Goal: Register for event/course

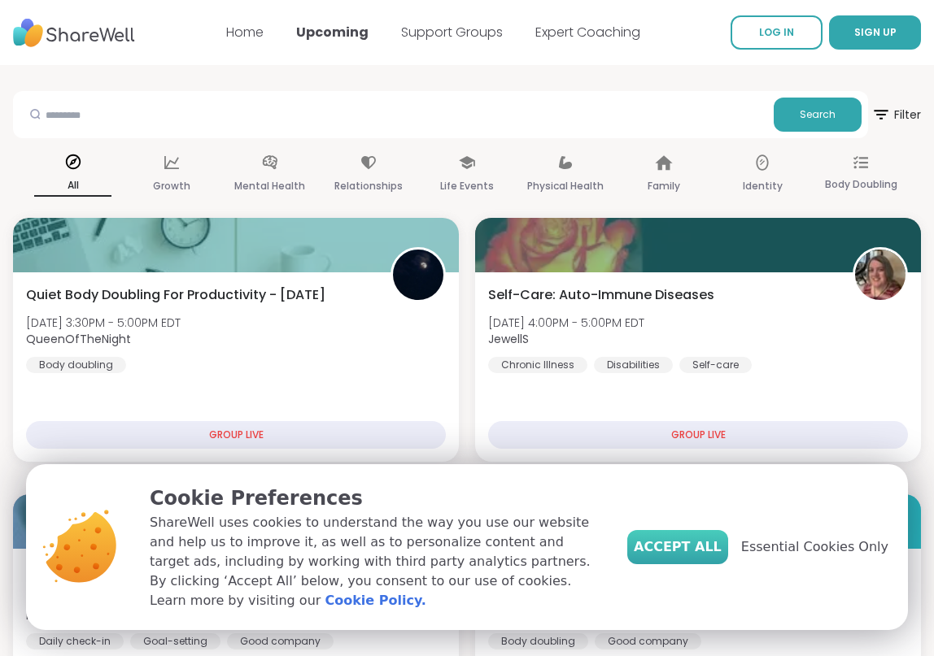
click at [715, 557] on span "Accept All" at bounding box center [678, 548] width 88 height 20
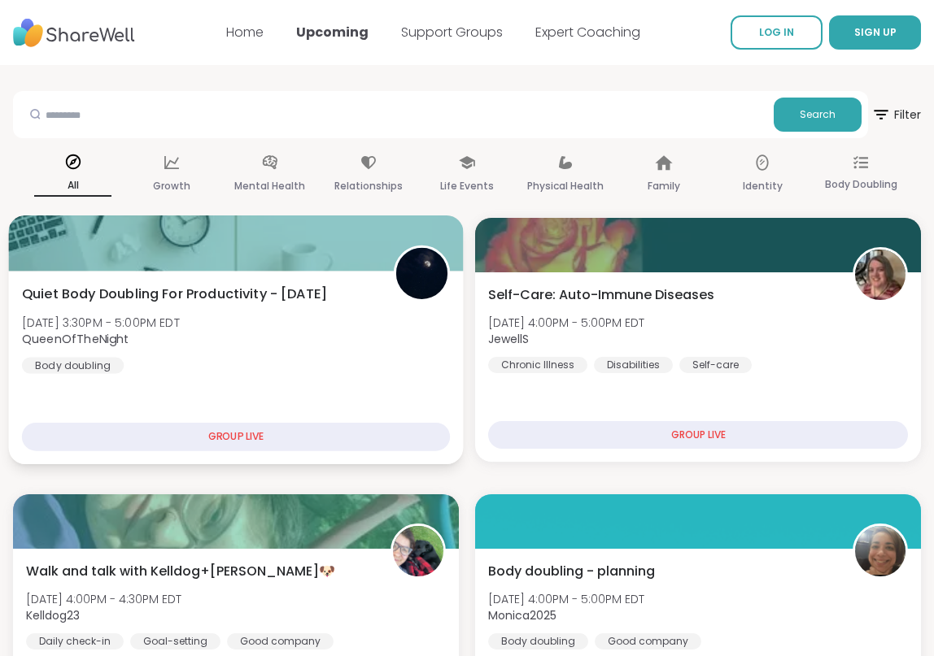
click at [332, 368] on div "Quiet Body Doubling For Productivity - [DATE] [DATE] 3:30PM - 5:00PM EDT QueenO…" at bounding box center [236, 329] width 428 height 89
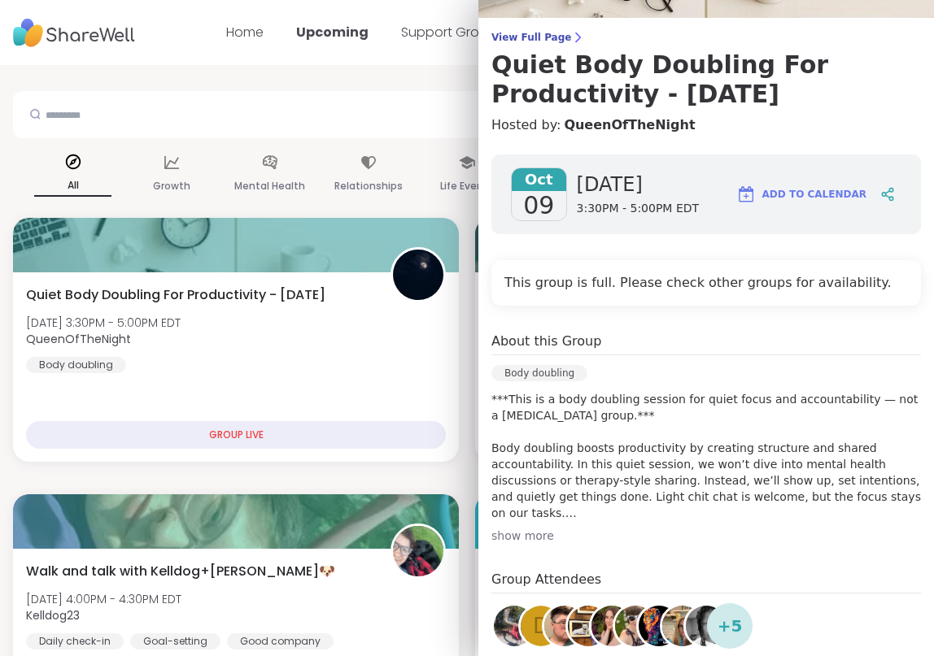
scroll to position [111, 0]
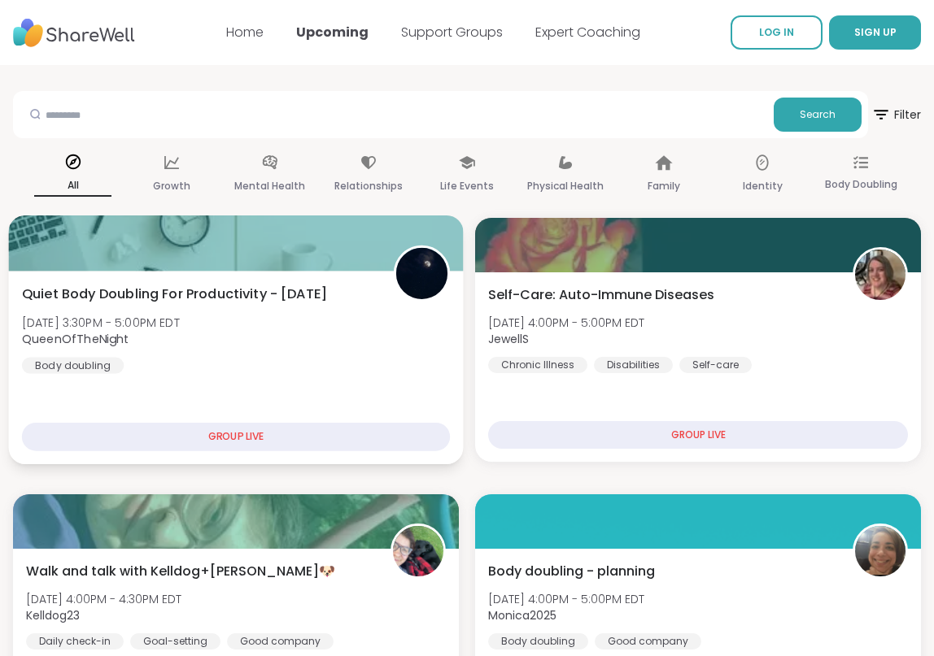
click at [450, 402] on div "Quiet Body Doubling For Productivity - [DATE] [DATE] 3:30PM - 5:00PM EDT QueenO…" at bounding box center [236, 368] width 455 height 194
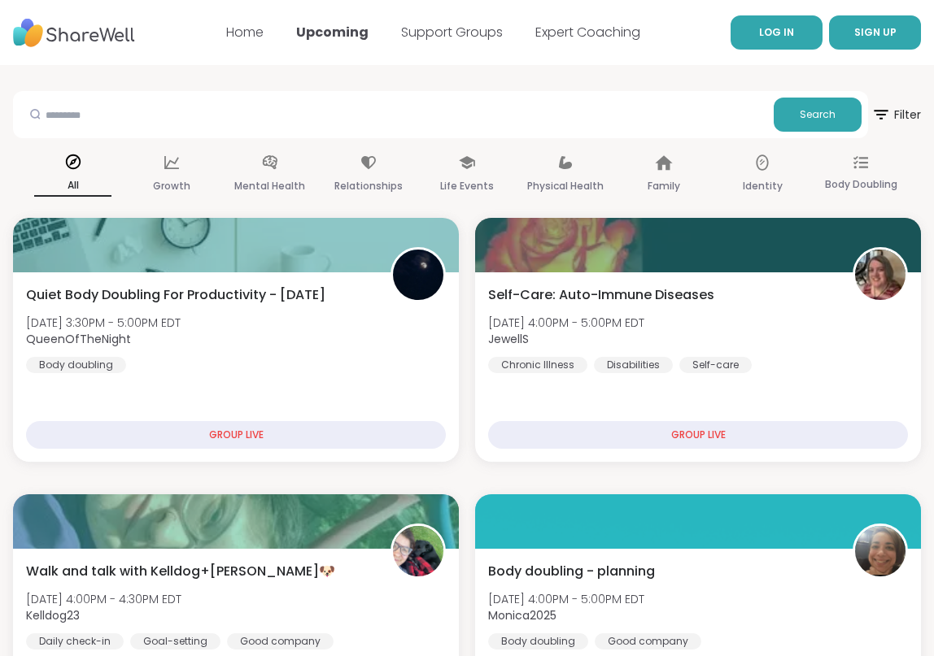
click at [773, 39] on span "LOG IN" at bounding box center [776, 32] width 35 height 15
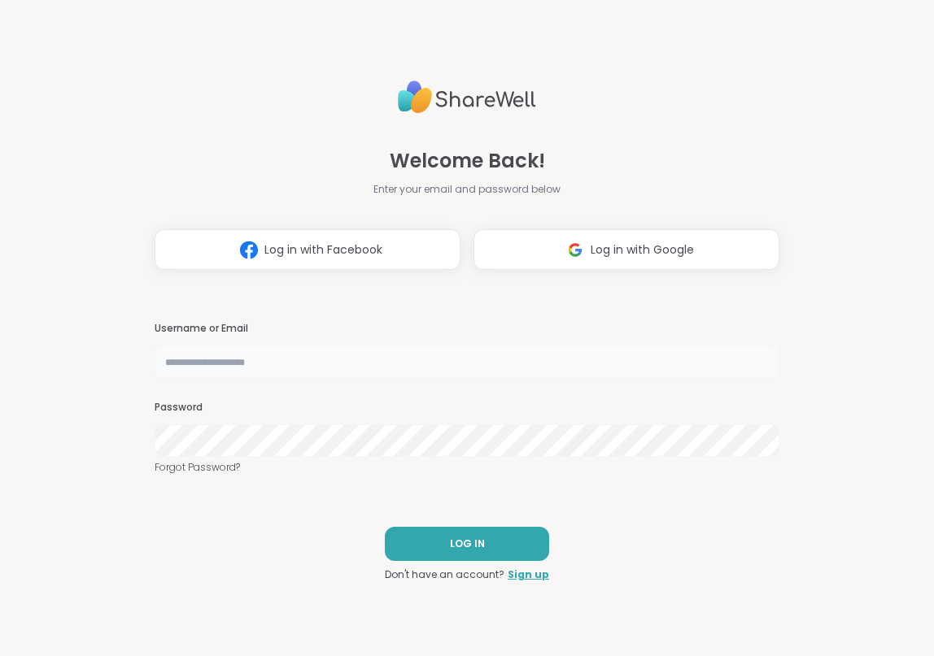
click at [339, 360] on input "text" at bounding box center [467, 362] width 625 height 33
type input "**********"
click at [446, 532] on button "LOG IN" at bounding box center [467, 544] width 164 height 34
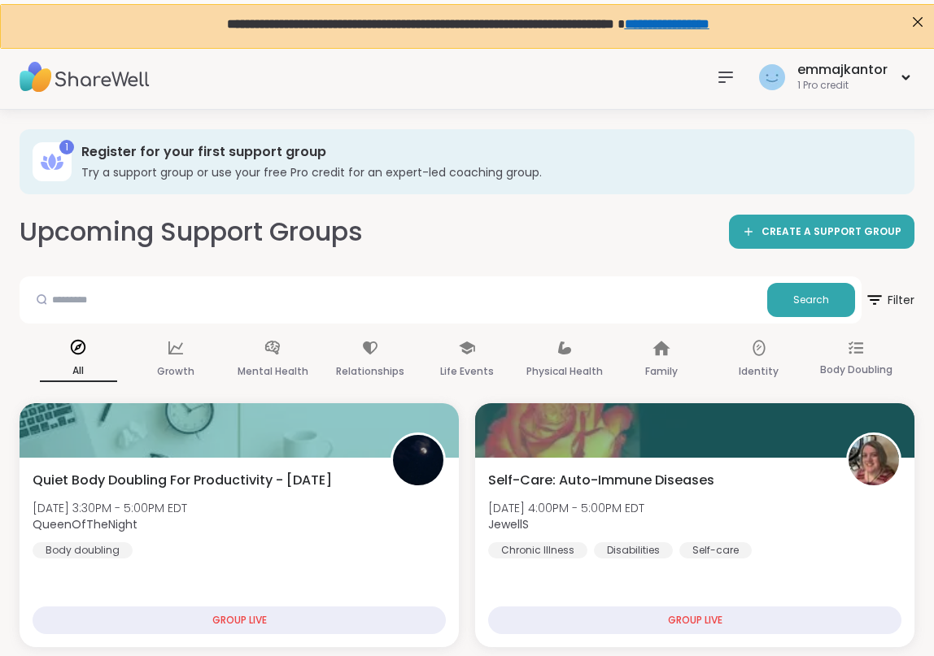
click at [699, 28] on link "**********" at bounding box center [666, 23] width 85 height 11
click at [71, 159] on div "1" at bounding box center [52, 161] width 39 height 39
click at [255, 351] on div "Mental Health" at bounding box center [272, 360] width 77 height 60
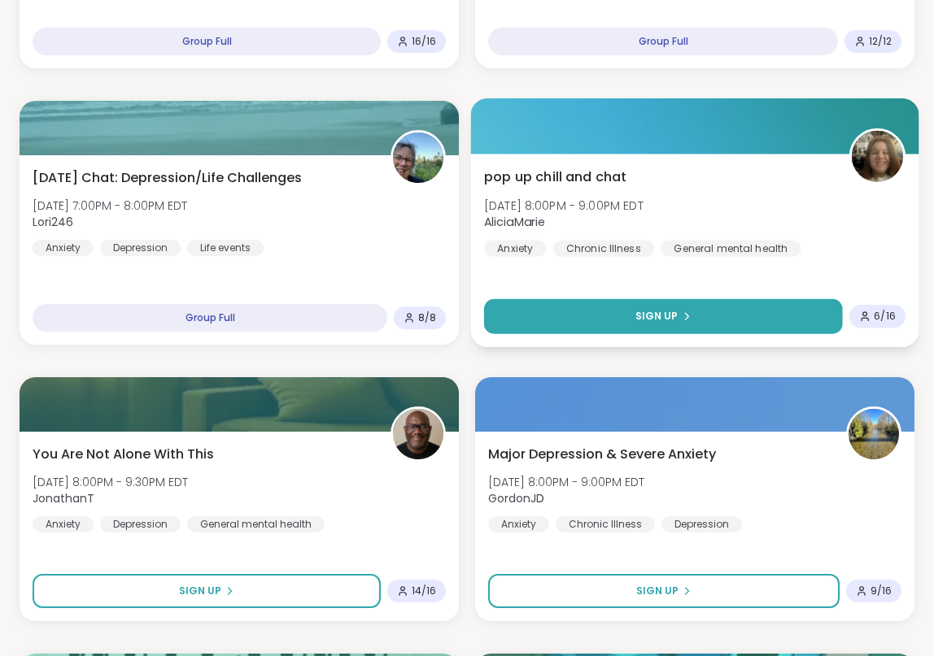
scroll to position [895, 0]
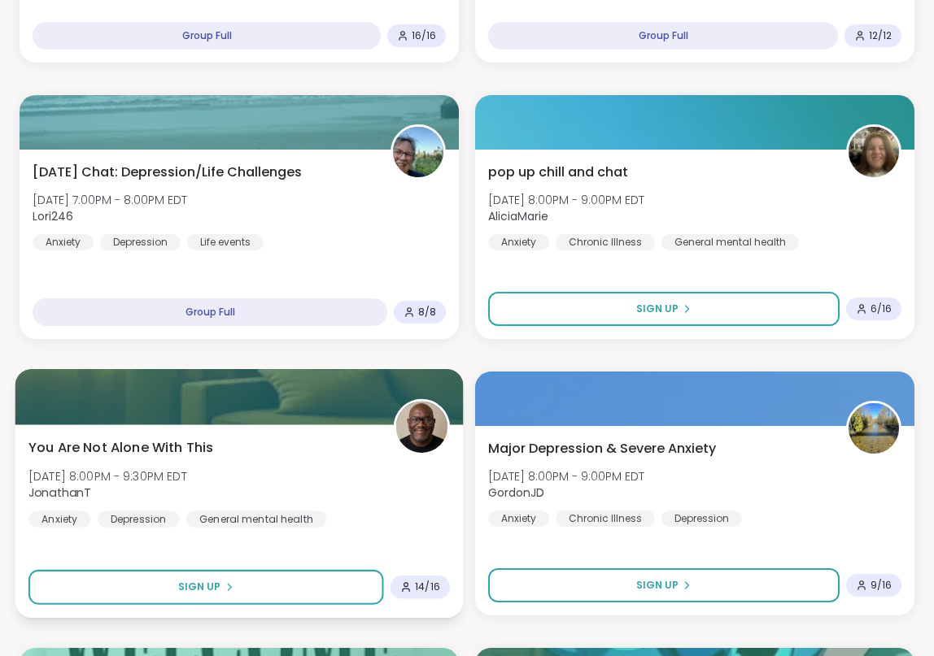
click at [441, 592] on div "14 / 16" at bounding box center [419, 588] width 59 height 24
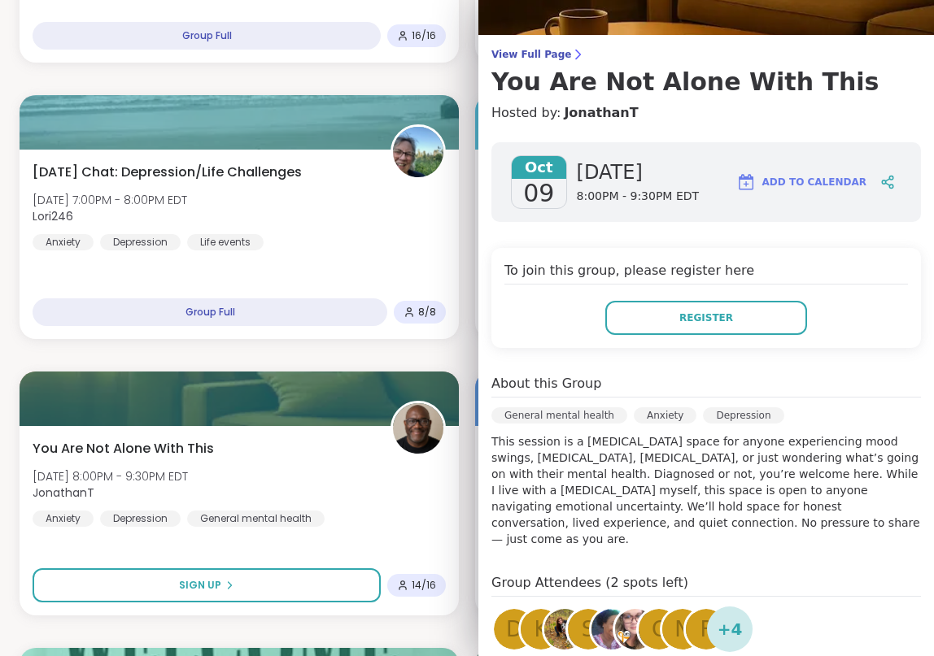
scroll to position [104, 0]
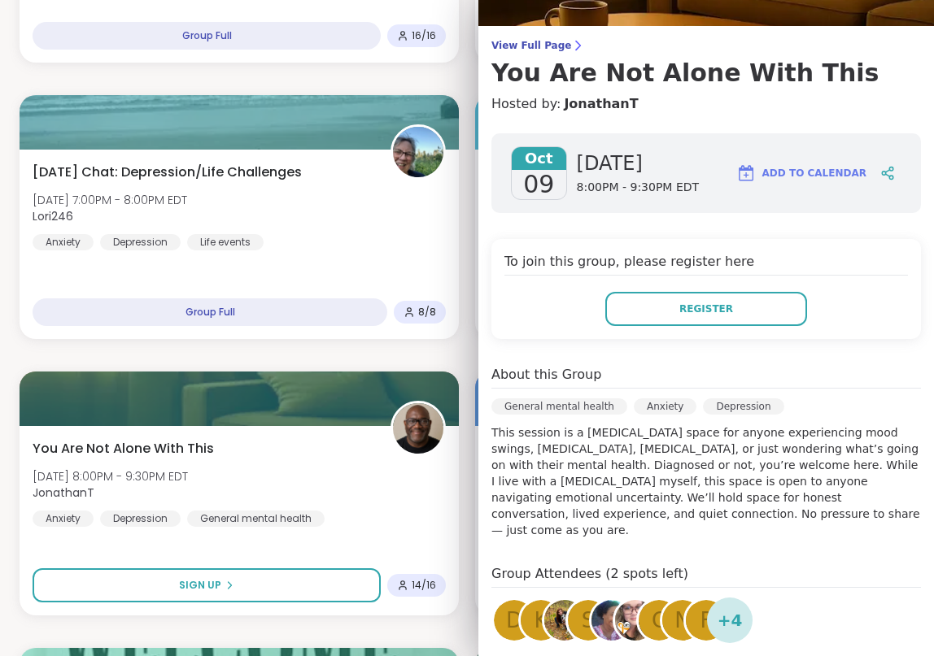
drag, startPoint x: 569, startPoint y: 431, endPoint x: 711, endPoint y: 522, distance: 168.3
click at [711, 522] on div "[DATE] [DATE] 8:00PM - 9:30PM EDT Add to Calendar To join this group, please re…" at bounding box center [705, 484] width 455 height 729
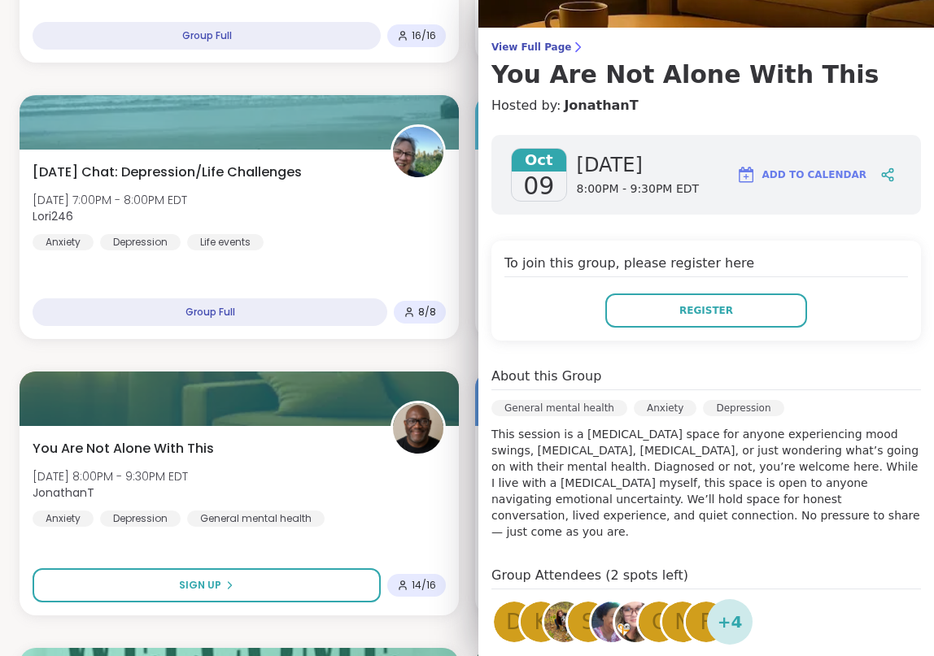
scroll to position [0, 0]
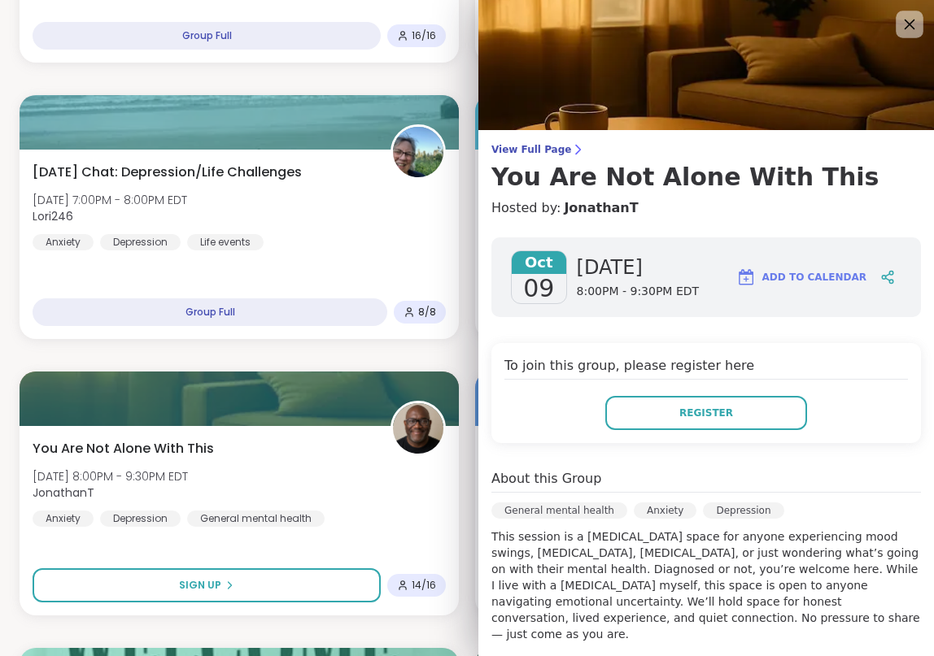
click at [910, 32] on icon at bounding box center [909, 24] width 20 height 20
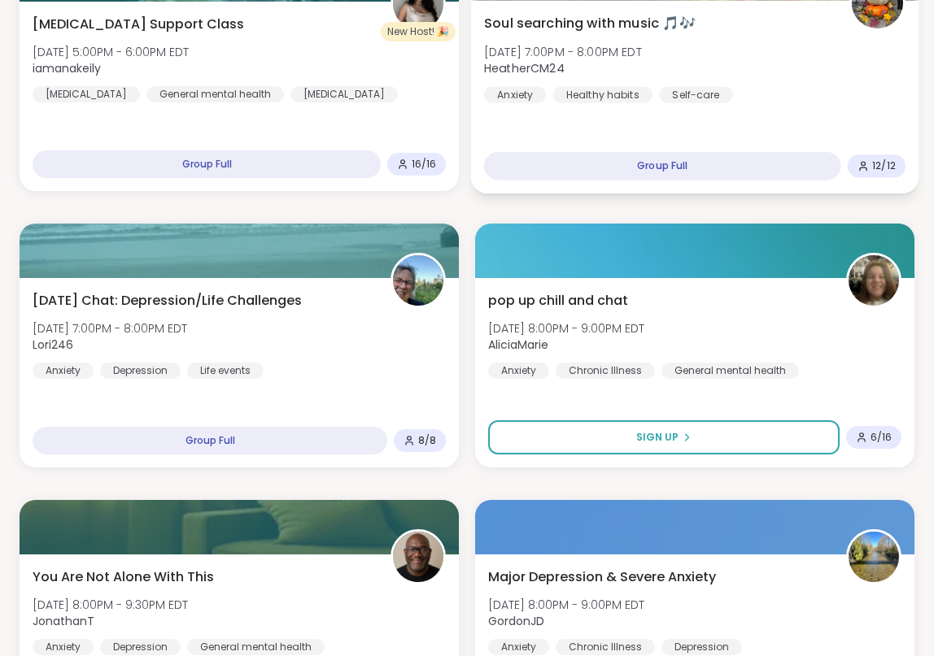
scroll to position [769, 0]
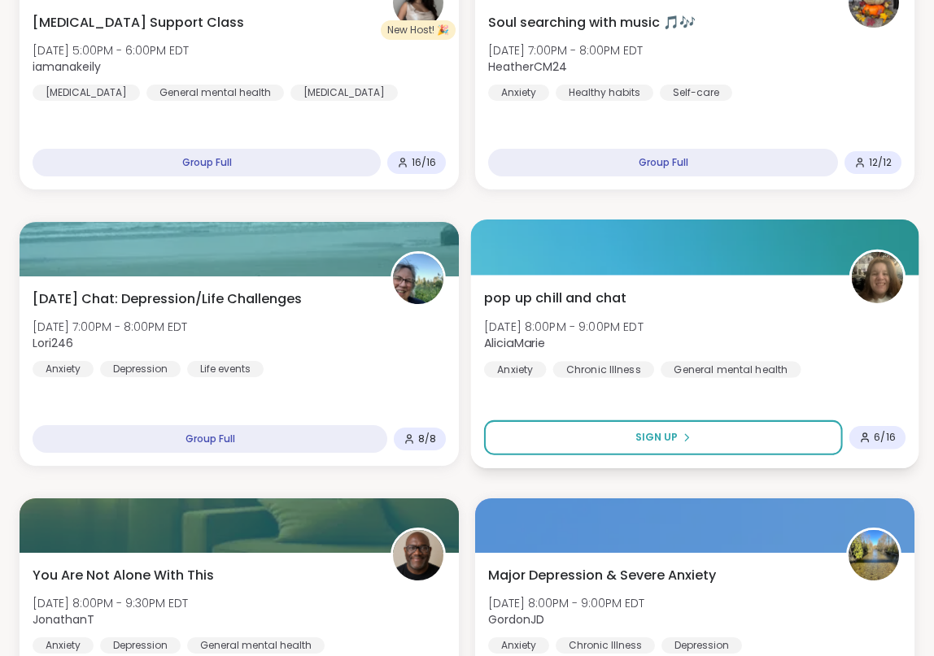
click at [795, 378] on div "pop up chill and chat [DATE] 8:00PM - 9:00PM EDT AliciaMarie Anxiety Chronic Il…" at bounding box center [695, 372] width 448 height 194
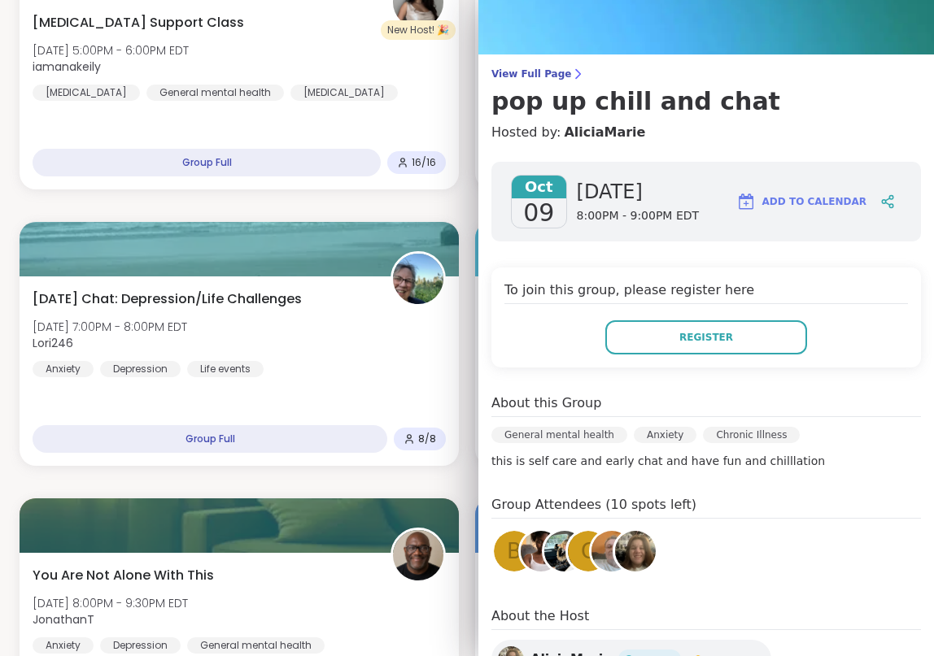
scroll to position [0, 0]
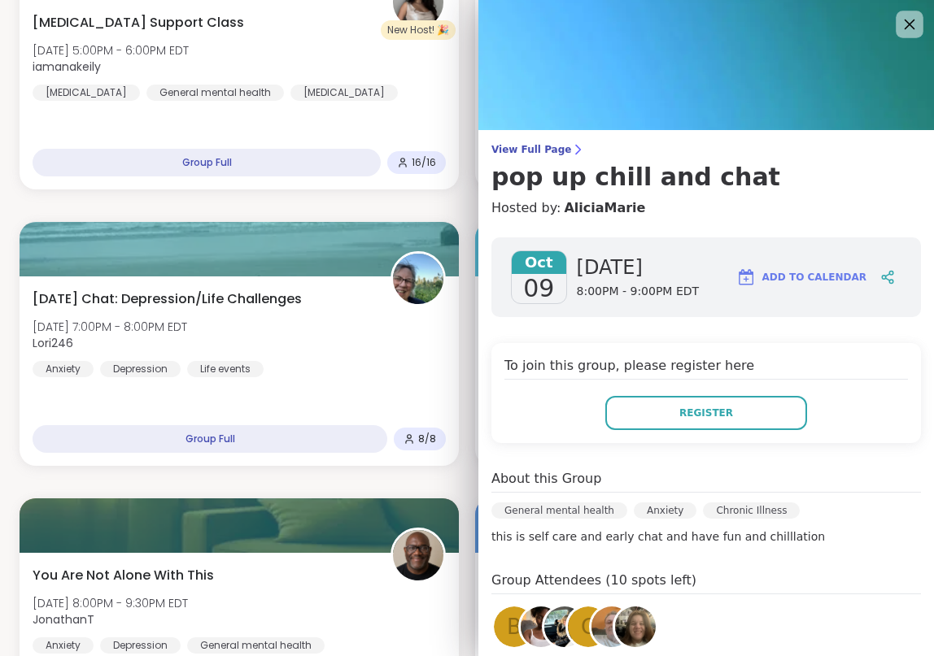
click at [904, 31] on icon at bounding box center [909, 24] width 20 height 20
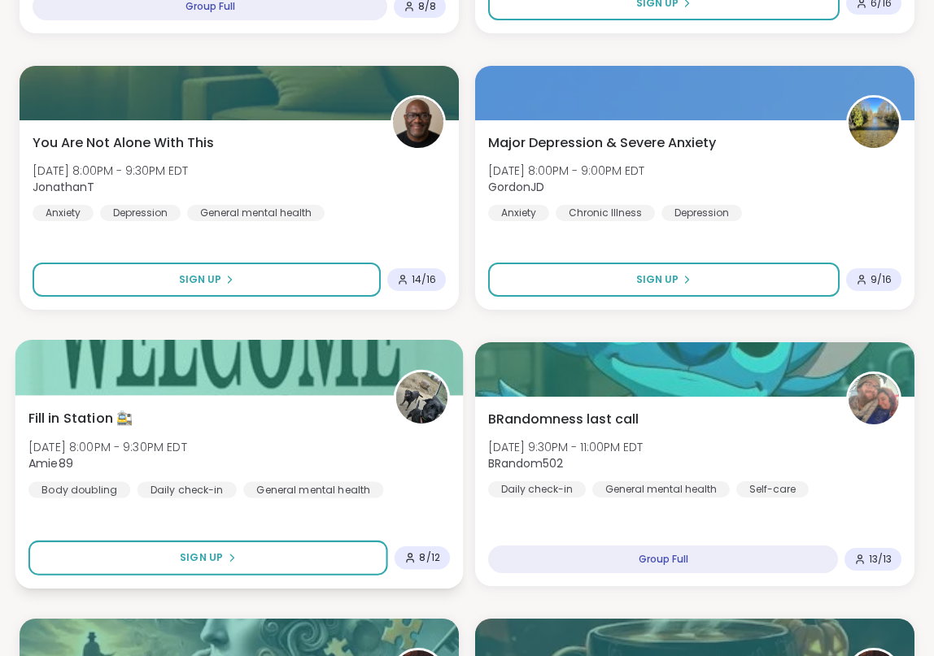
scroll to position [1200, 0]
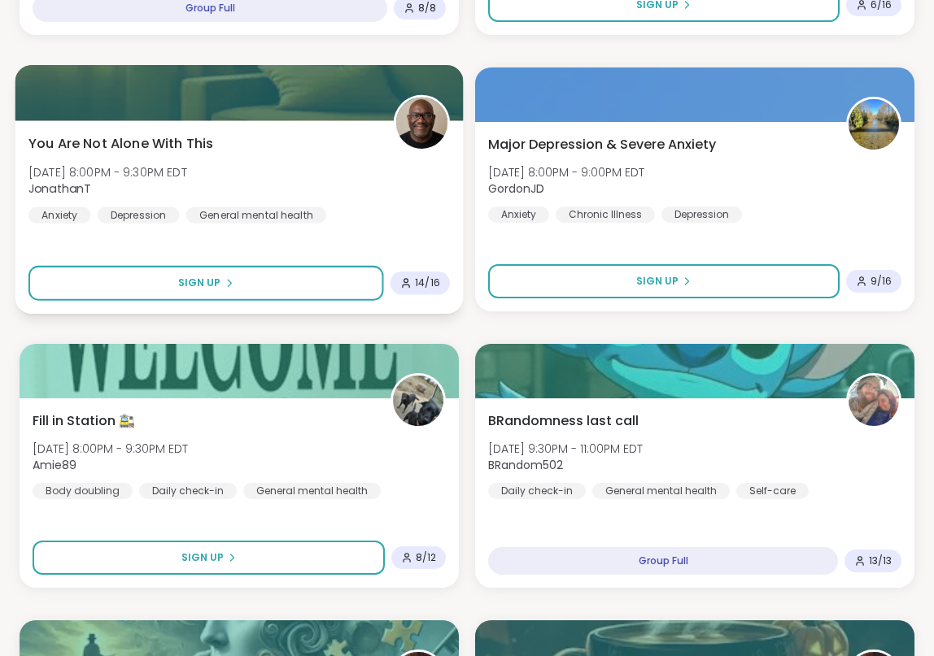
click at [398, 199] on div "You Are Not Alone With [DATE][DATE] 8:00PM - 9:30PM EDT JonathanT Anxiety [MEDI…" at bounding box center [238, 177] width 421 height 89
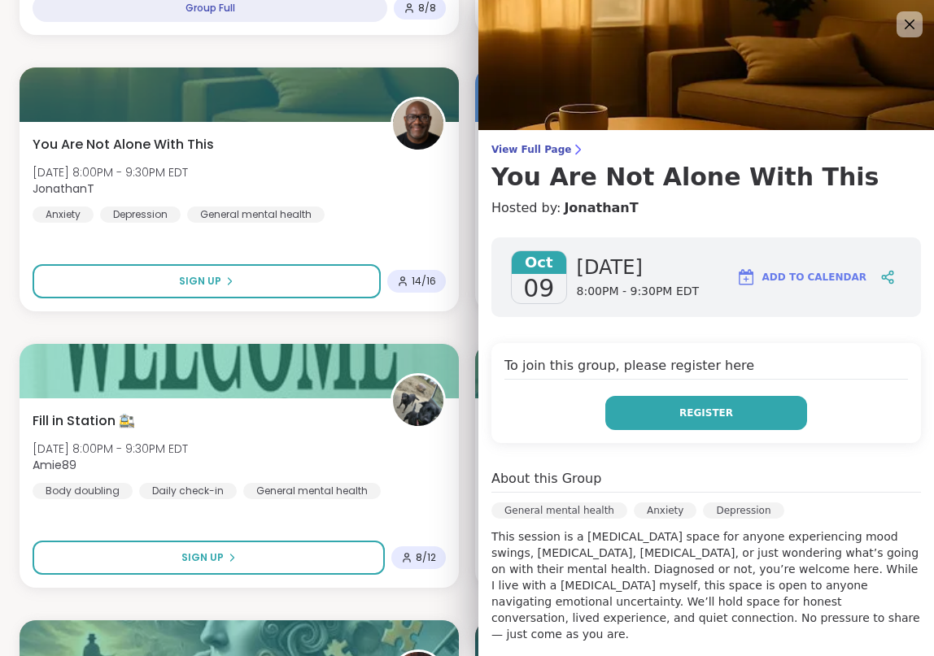
click at [635, 408] on button "Register" at bounding box center [706, 413] width 202 height 34
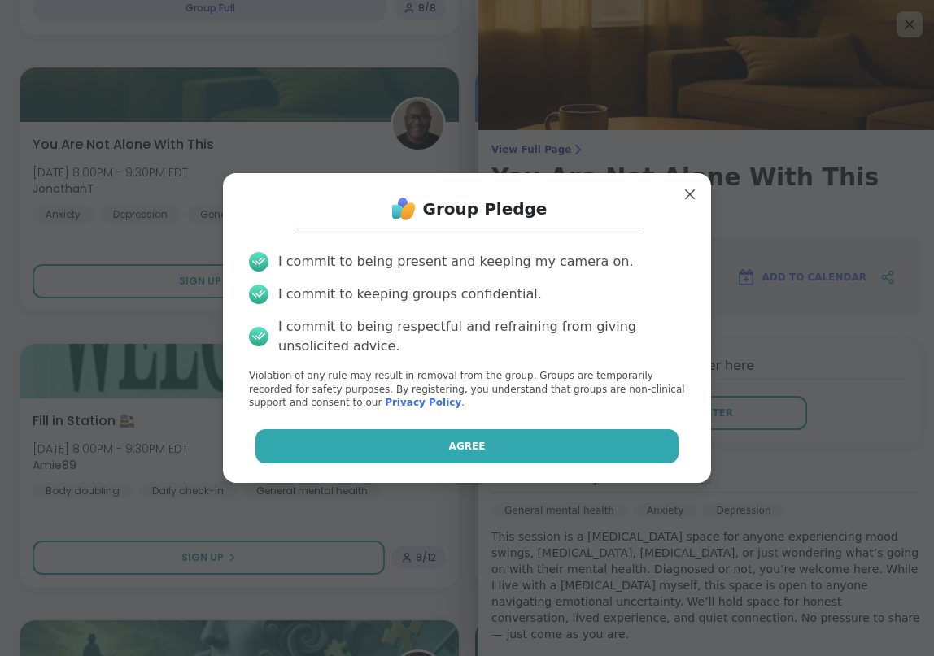
click at [551, 450] on button "Agree" at bounding box center [467, 446] width 424 height 34
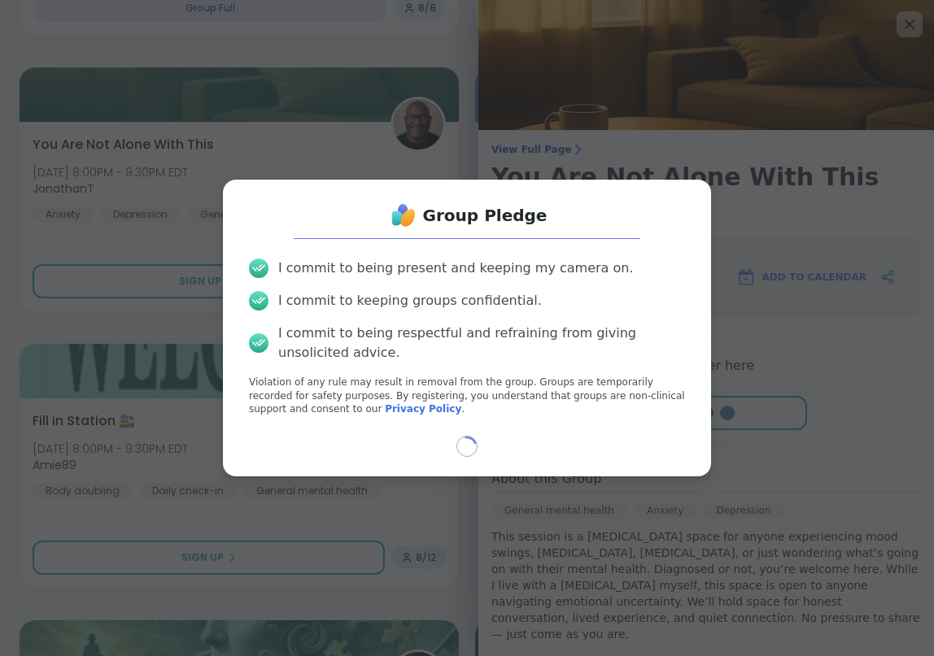
select select "**"
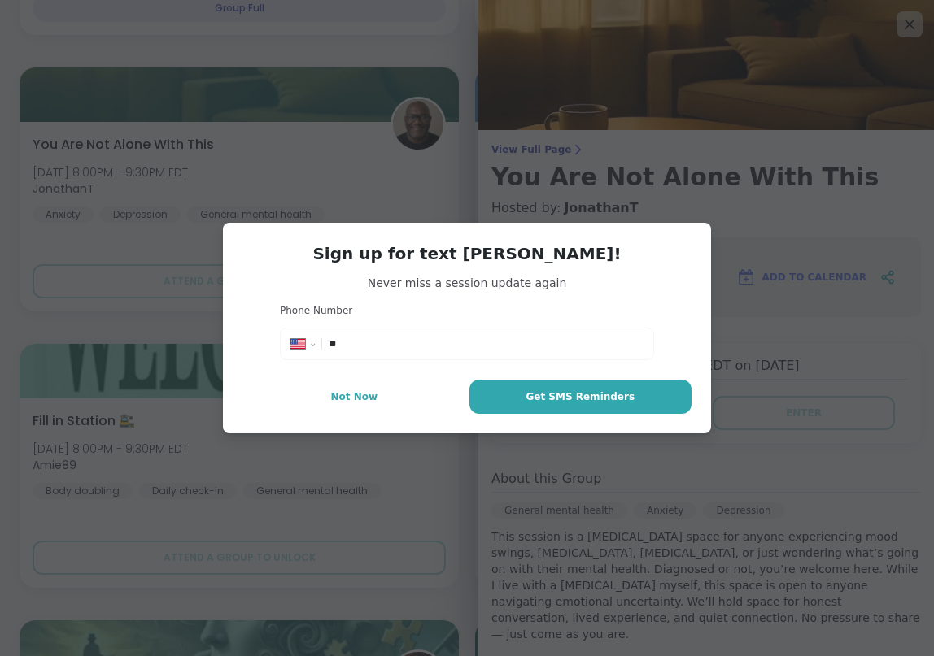
click at [499, 351] on input "**" at bounding box center [486, 344] width 315 height 16
type input "**********"
click at [563, 402] on span "Get SMS Reminders" at bounding box center [579, 397] width 109 height 15
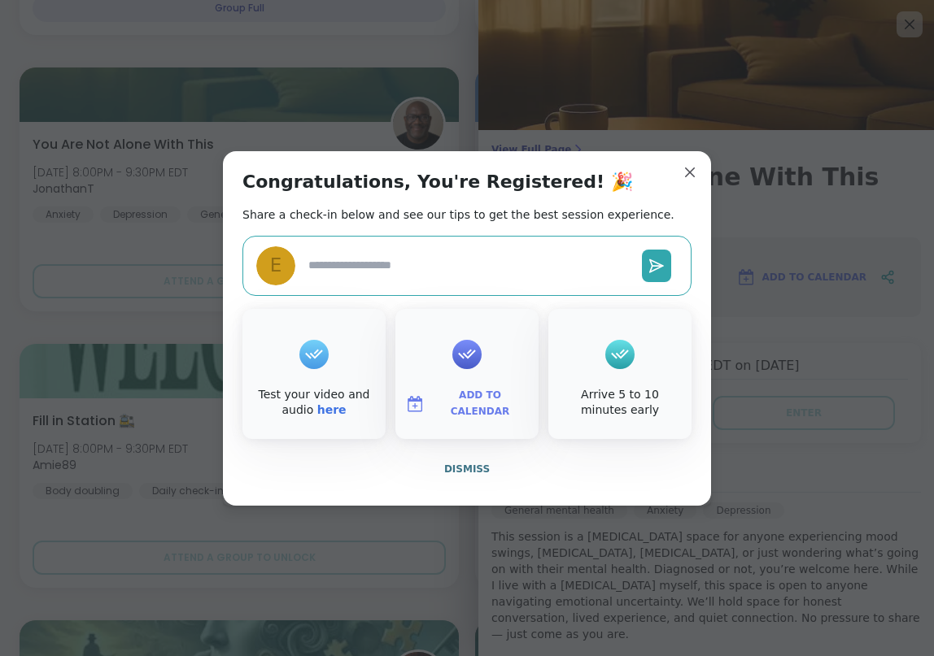
click at [316, 354] on icon at bounding box center [314, 354] width 18 height 10
click at [329, 404] on link "here" at bounding box center [331, 409] width 29 height 13
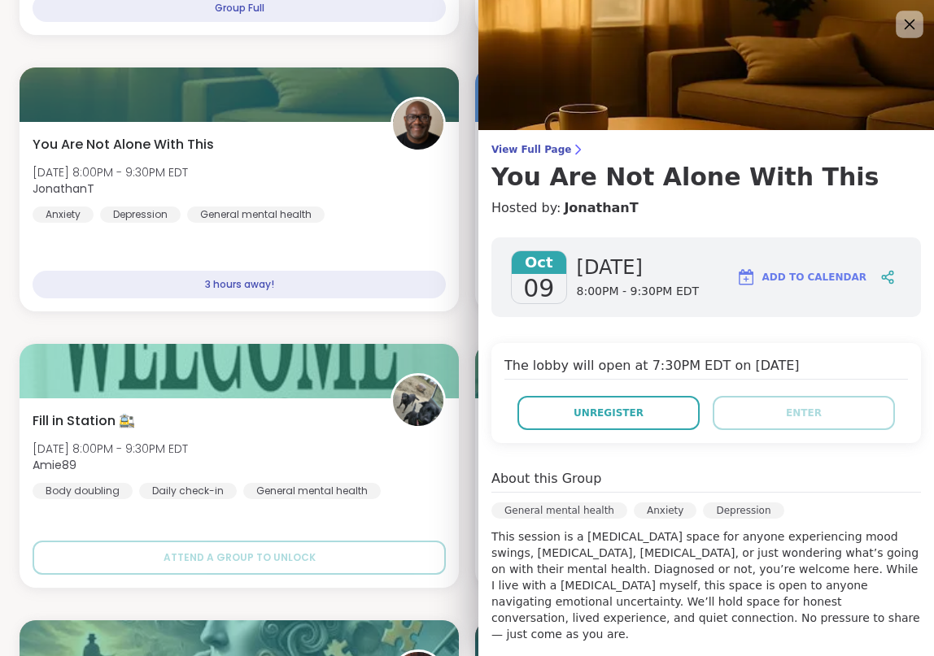
click at [914, 22] on icon at bounding box center [909, 24] width 20 height 20
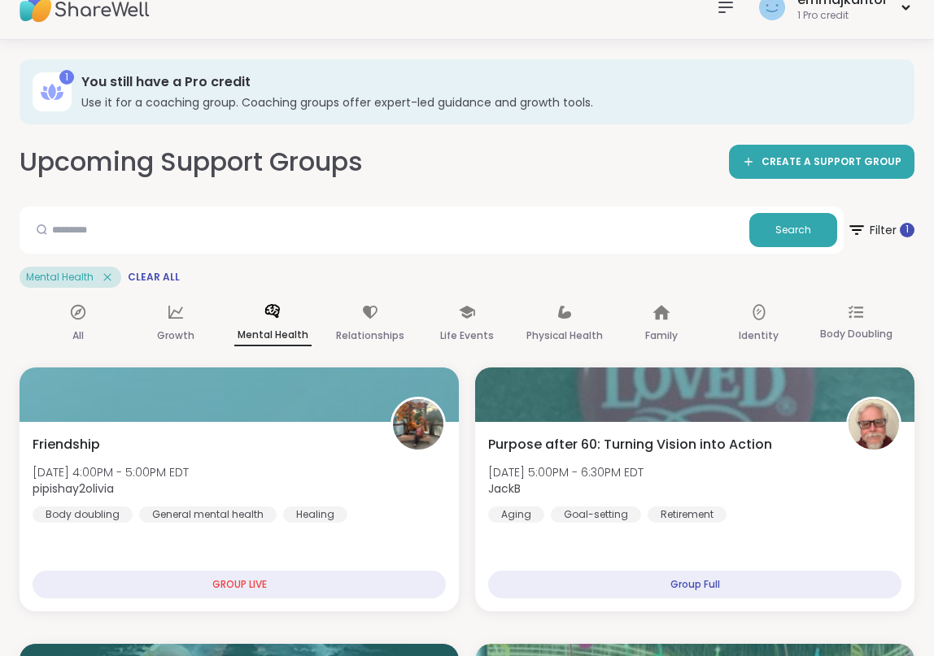
scroll to position [0, 0]
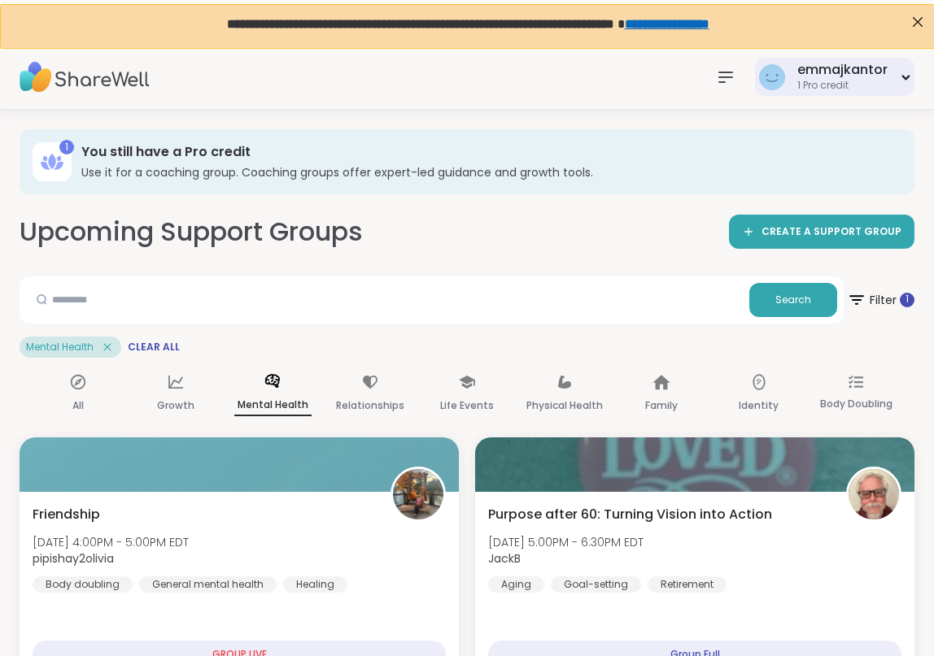
click at [852, 88] on div "1 Pro credit" at bounding box center [842, 86] width 90 height 14
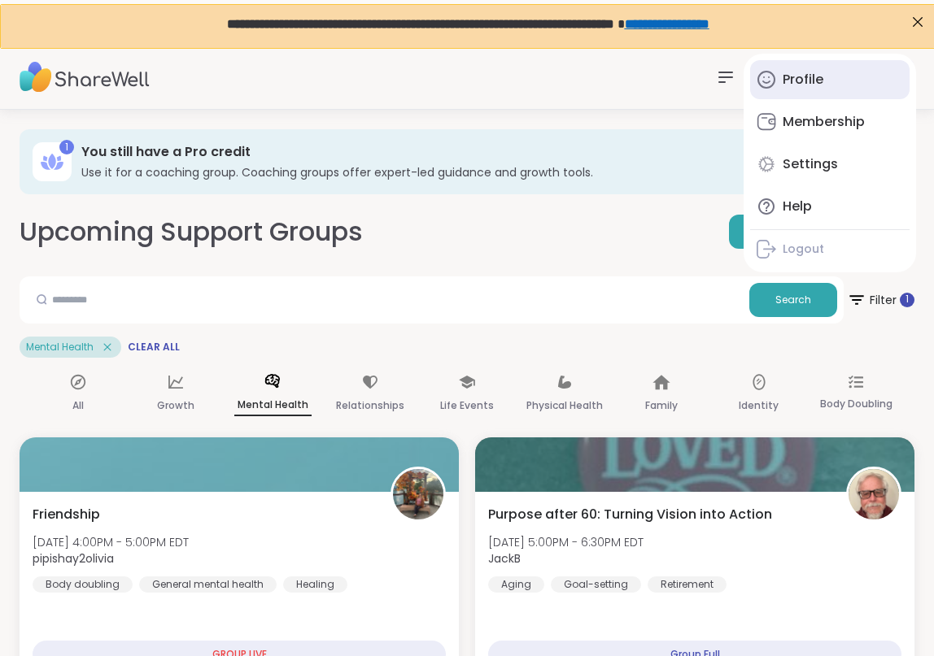
click at [824, 89] on link "Profile" at bounding box center [829, 79] width 159 height 39
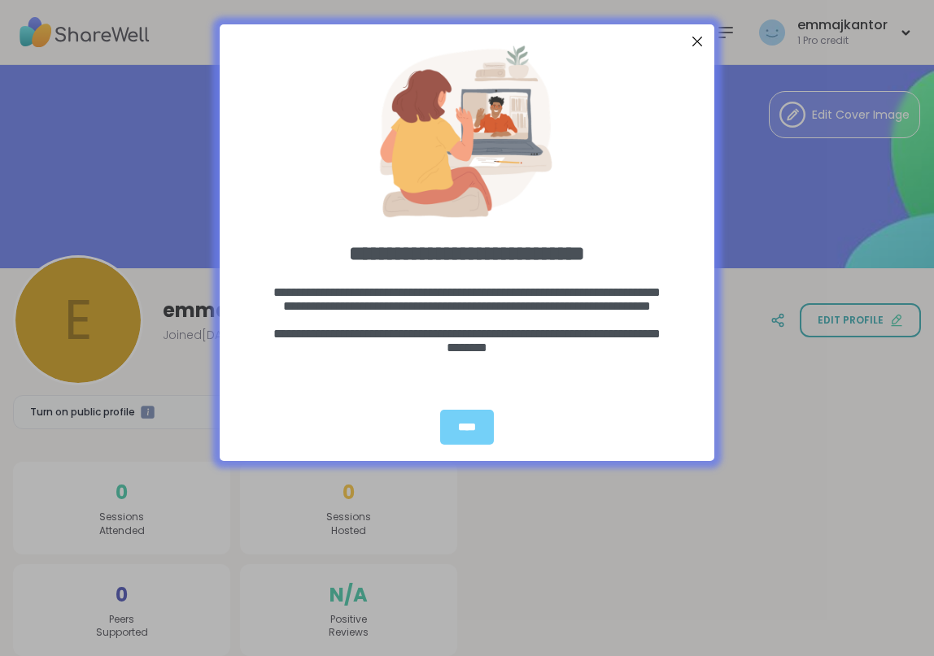
click at [699, 36] on div "Close Step" at bounding box center [696, 41] width 21 height 21
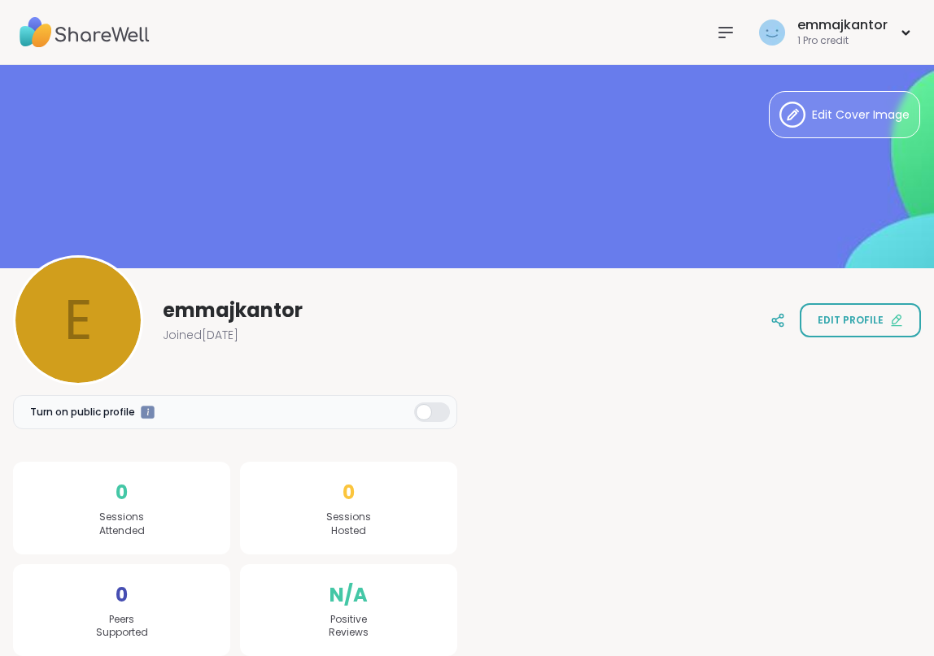
scroll to position [16, 0]
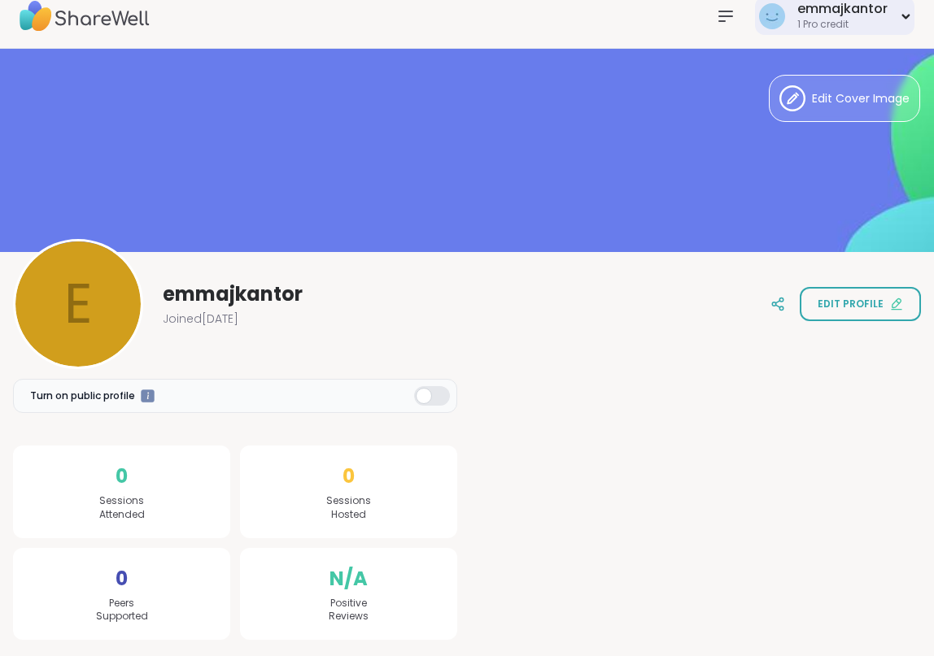
click at [848, 24] on div "1 Pro credit" at bounding box center [842, 25] width 90 height 14
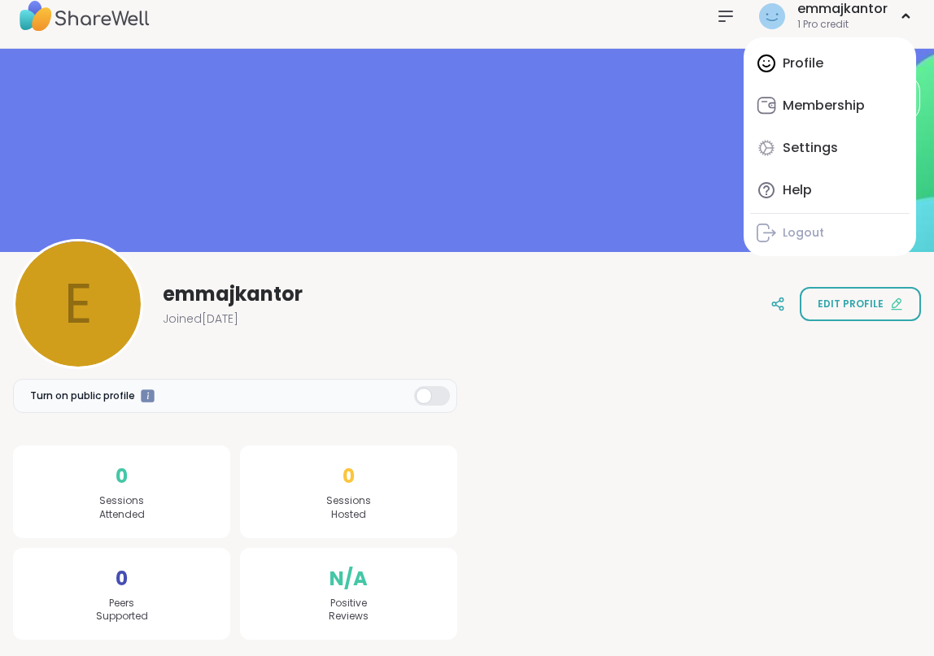
click at [98, 15] on img at bounding box center [85, 16] width 130 height 57
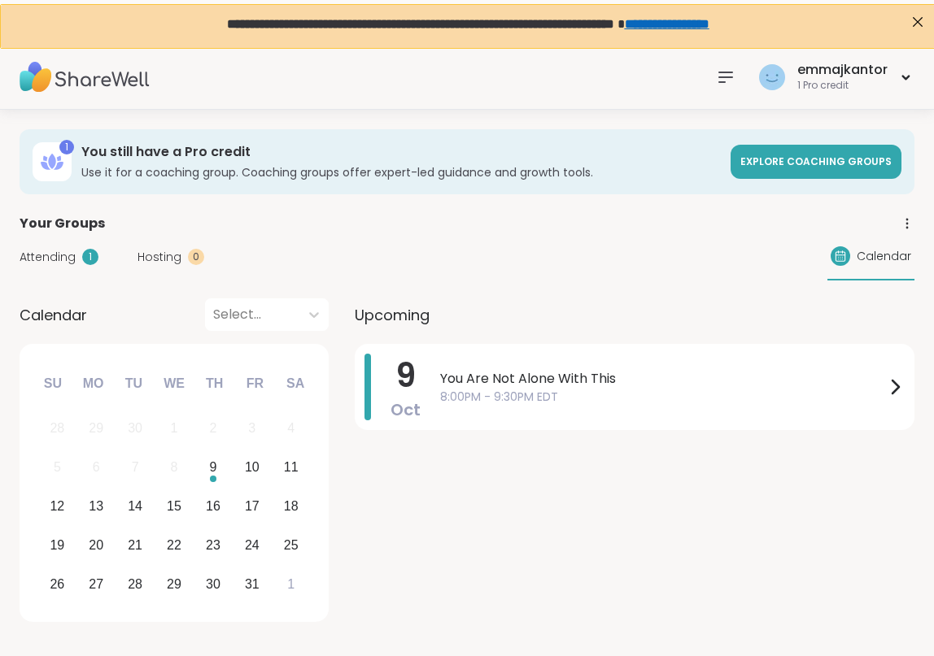
click at [442, 161] on div "You still have a Pro credit Use it for a coaching group. Coaching groups offer …" at bounding box center [400, 161] width 639 height 37
click at [795, 169] on link "Explore Coaching Groups" at bounding box center [815, 162] width 171 height 34
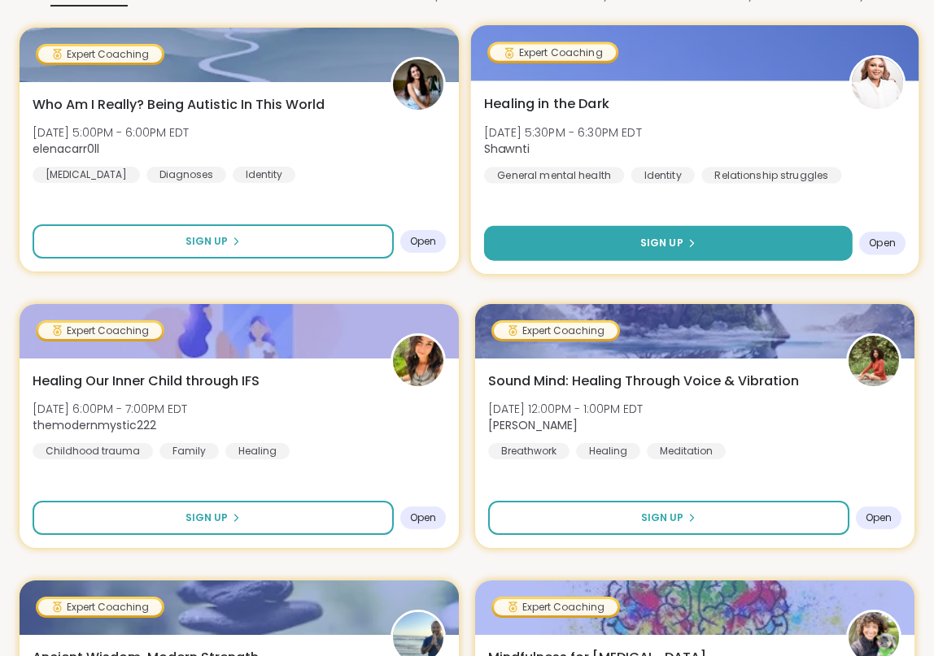
scroll to position [393, 0]
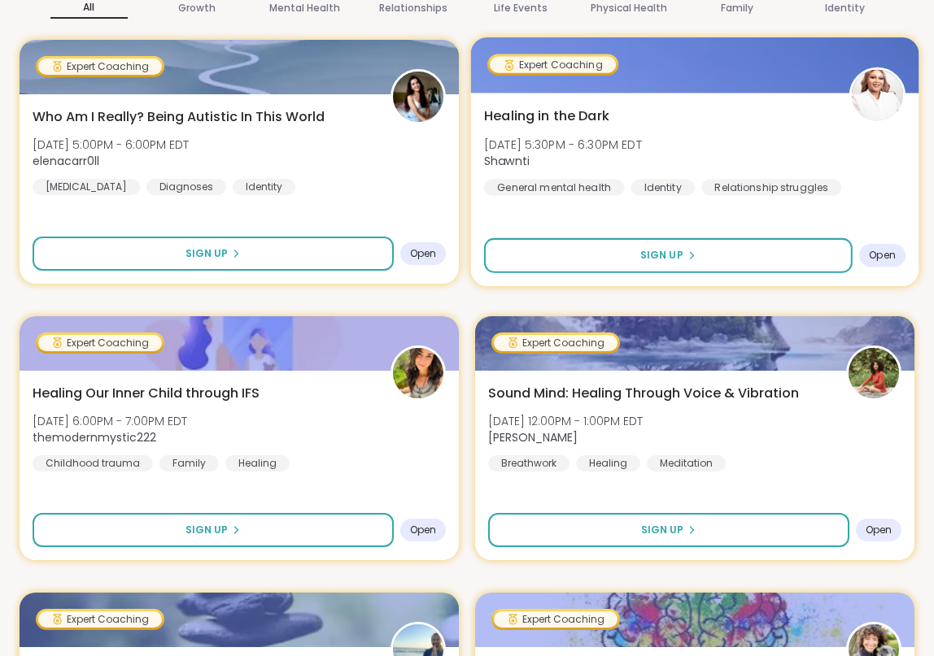
click at [611, 231] on div "Healing in the Dark [DATE] 5:30PM - 6:30PM EDT Shawnti General mental health Id…" at bounding box center [695, 190] width 448 height 194
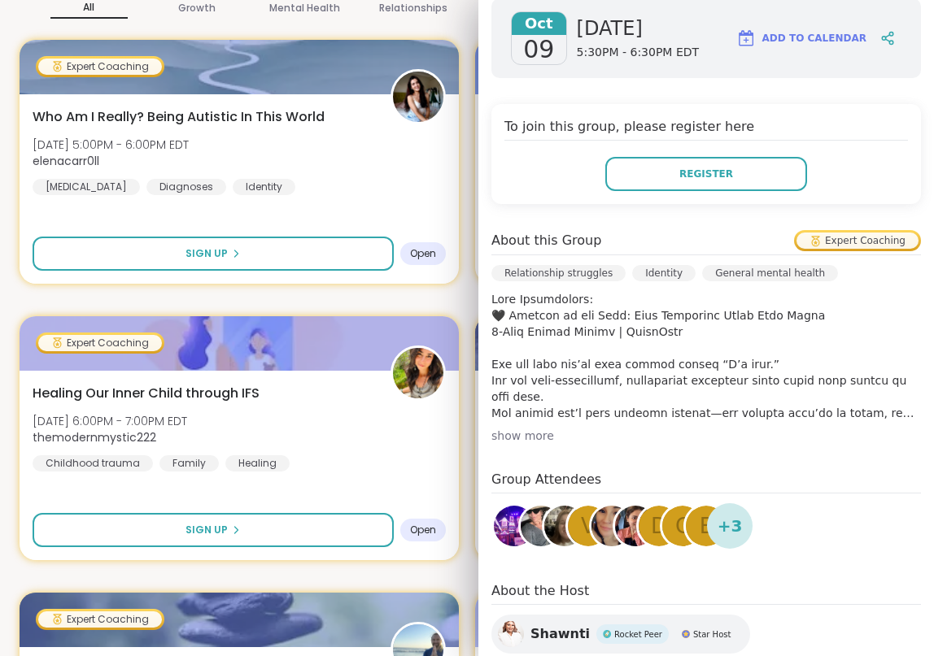
scroll to position [240, 0]
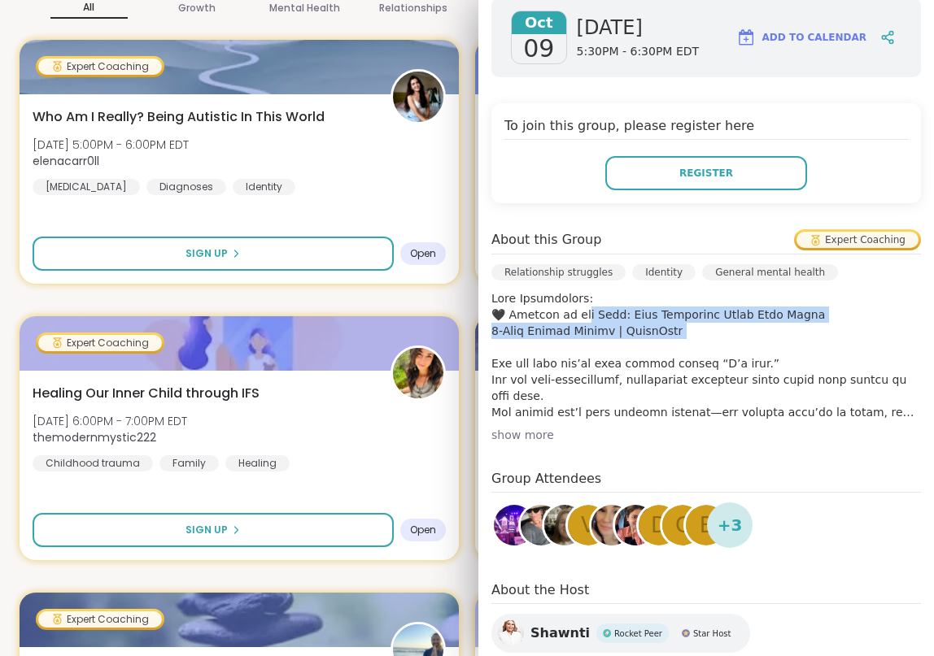
drag, startPoint x: 571, startPoint y: 320, endPoint x: 662, endPoint y: 344, distance: 94.1
click at [662, 344] on p at bounding box center [705, 355] width 429 height 130
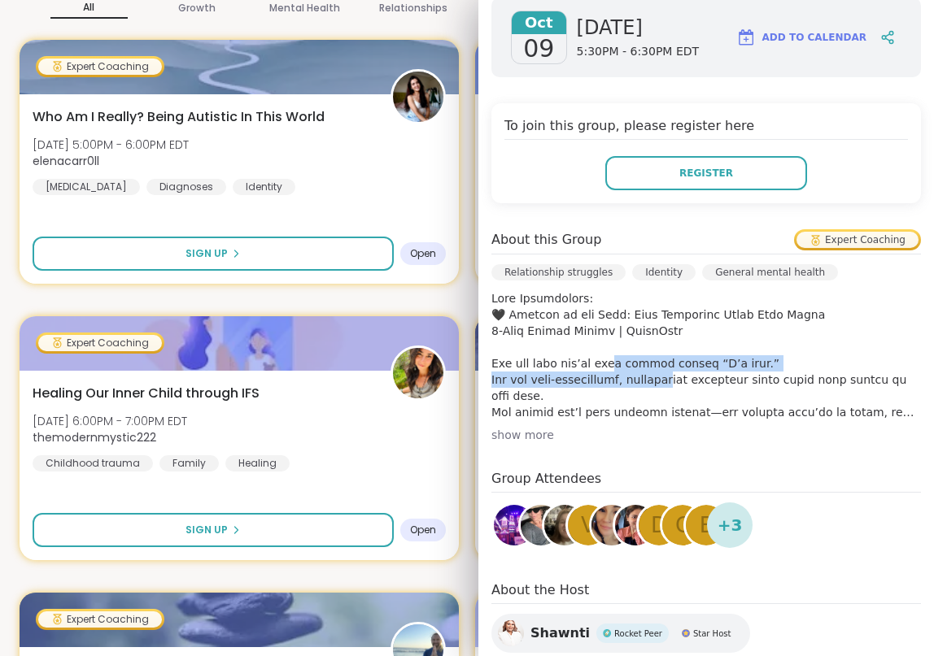
drag, startPoint x: 620, startPoint y: 362, endPoint x: 671, endPoint y: 380, distance: 54.3
click at [673, 380] on p at bounding box center [705, 355] width 429 height 130
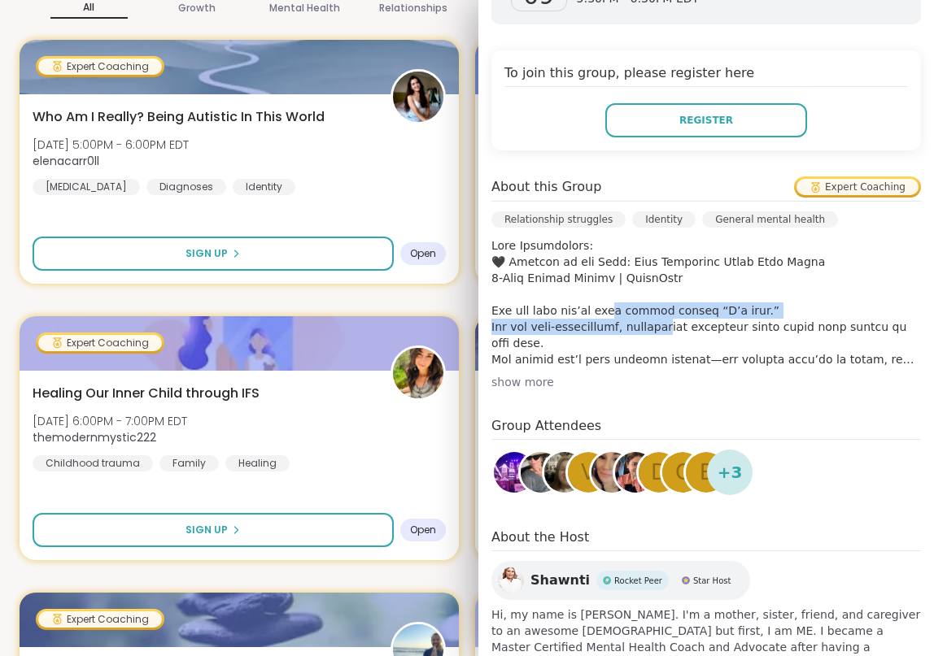
scroll to position [294, 0]
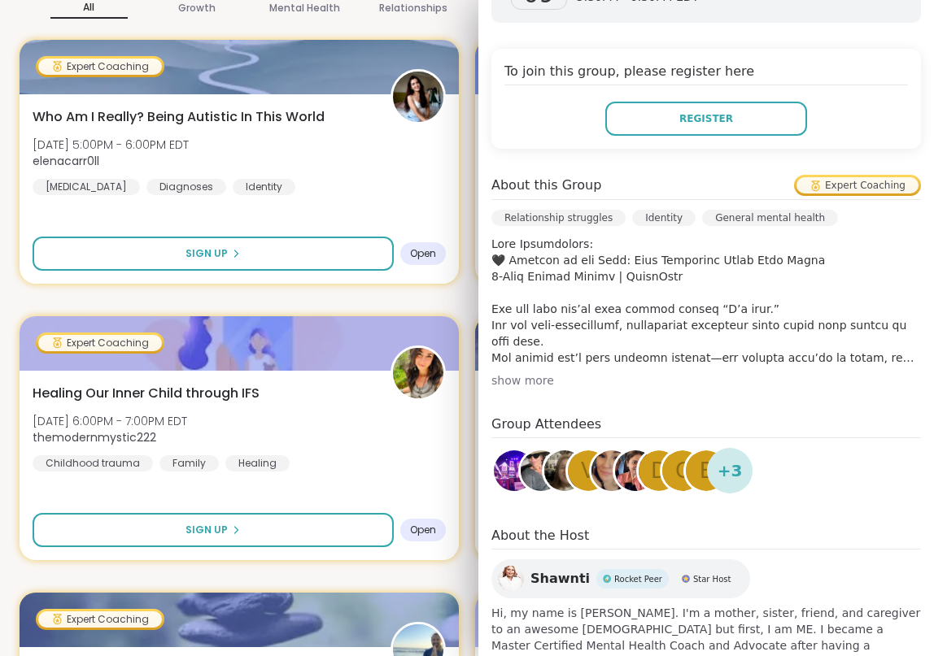
click at [540, 379] on div "show more" at bounding box center [705, 381] width 429 height 16
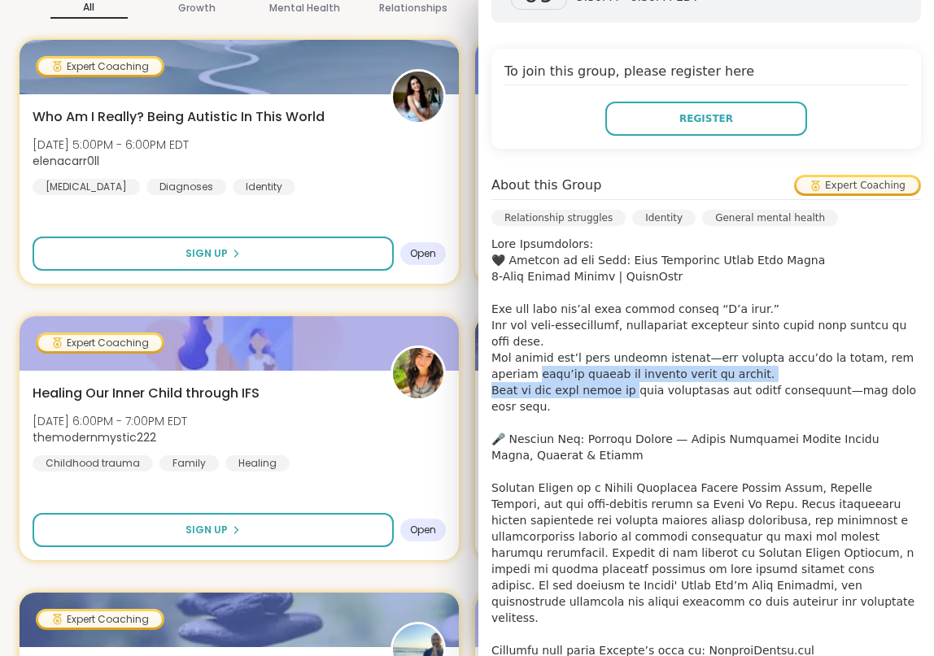
drag, startPoint x: 538, startPoint y: 370, endPoint x: 621, endPoint y: 394, distance: 85.7
click at [621, 394] on p at bounding box center [705, 447] width 429 height 423
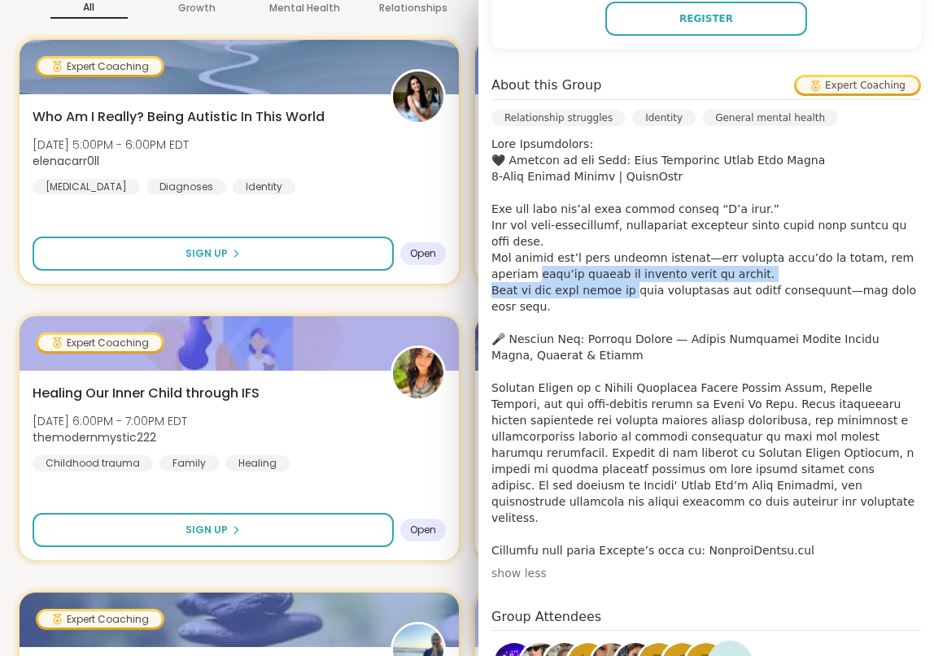
scroll to position [405, 0]
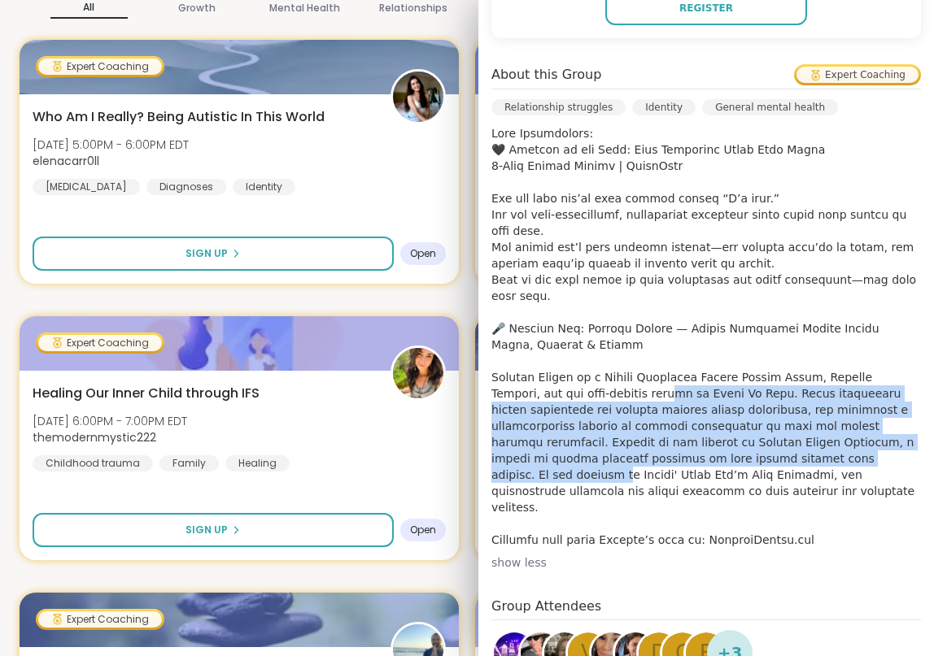
drag, startPoint x: 602, startPoint y: 379, endPoint x: 691, endPoint y: 435, distance: 104.9
click at [691, 435] on p at bounding box center [705, 336] width 429 height 423
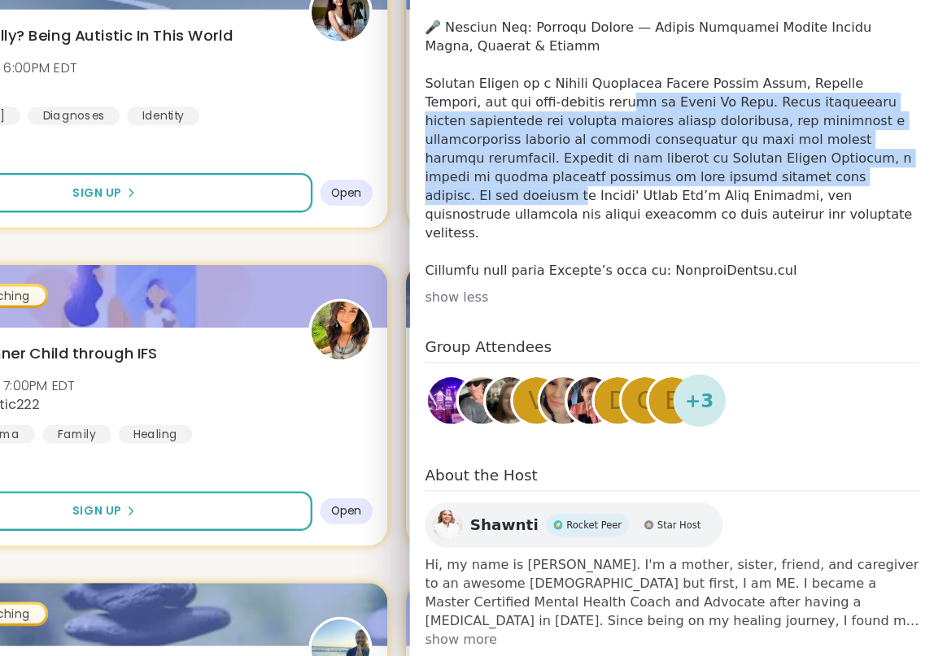
scroll to position [393, 0]
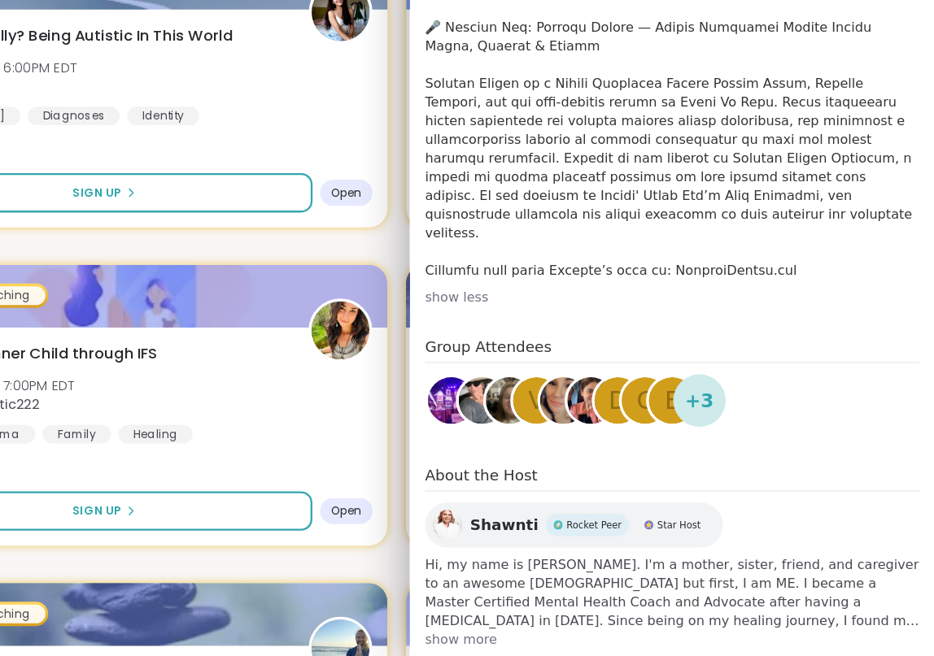
click at [534, 634] on span "show more" at bounding box center [705, 642] width 429 height 16
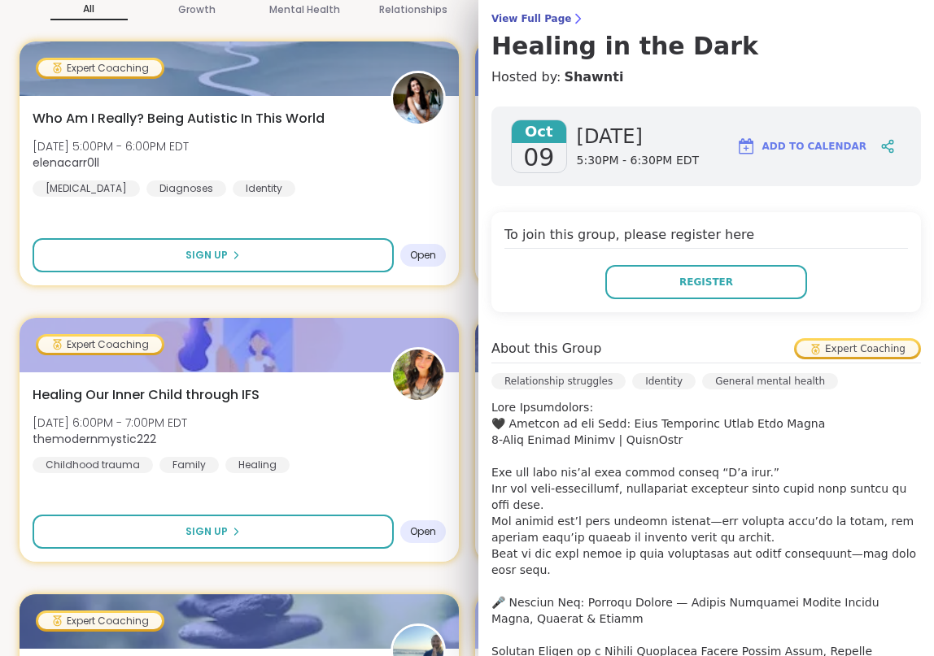
scroll to position [0, 0]
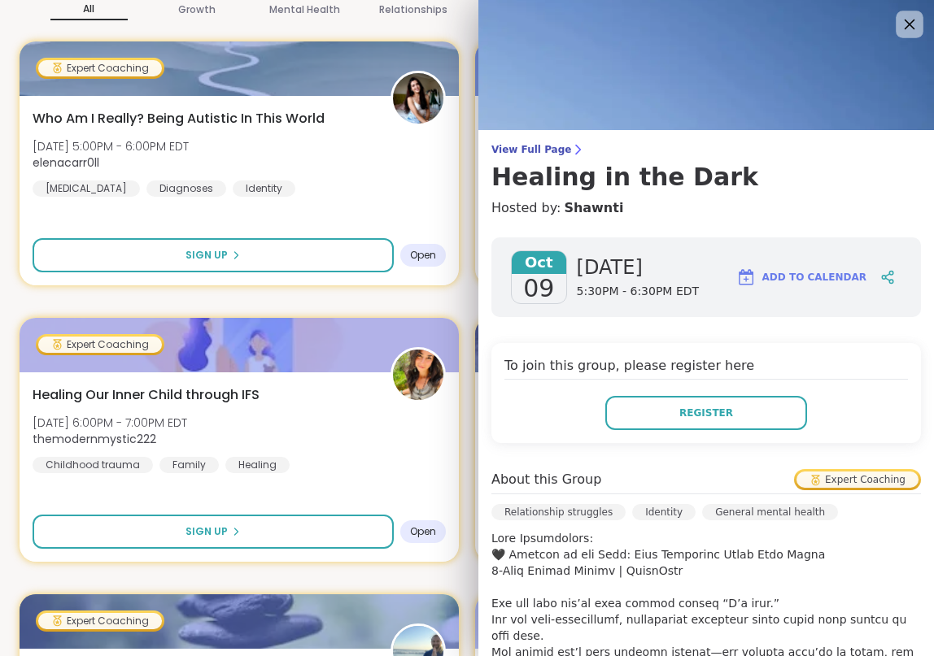
click at [910, 28] on icon at bounding box center [909, 24] width 20 height 20
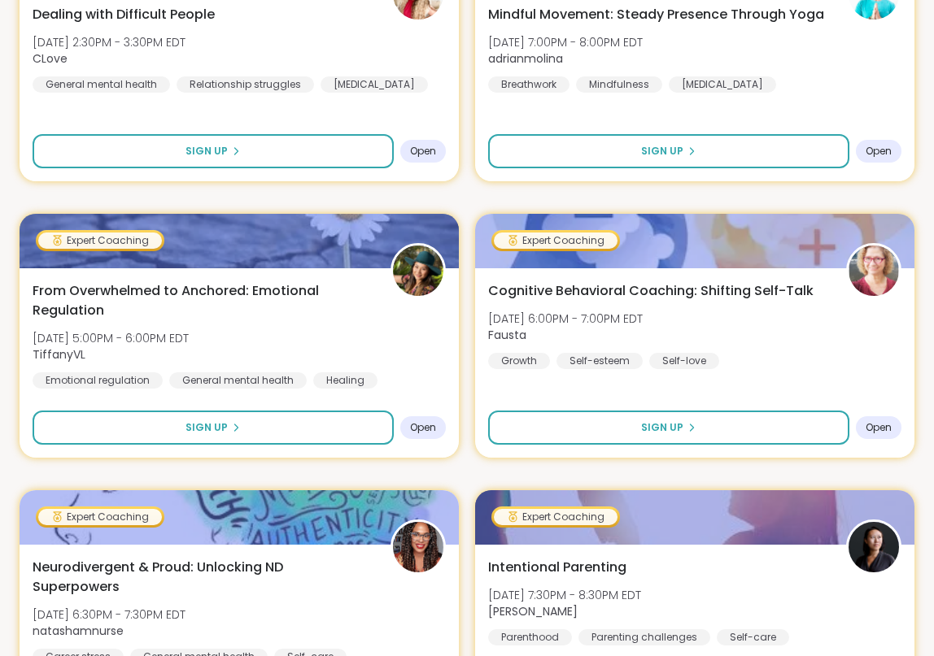
scroll to position [1336, 0]
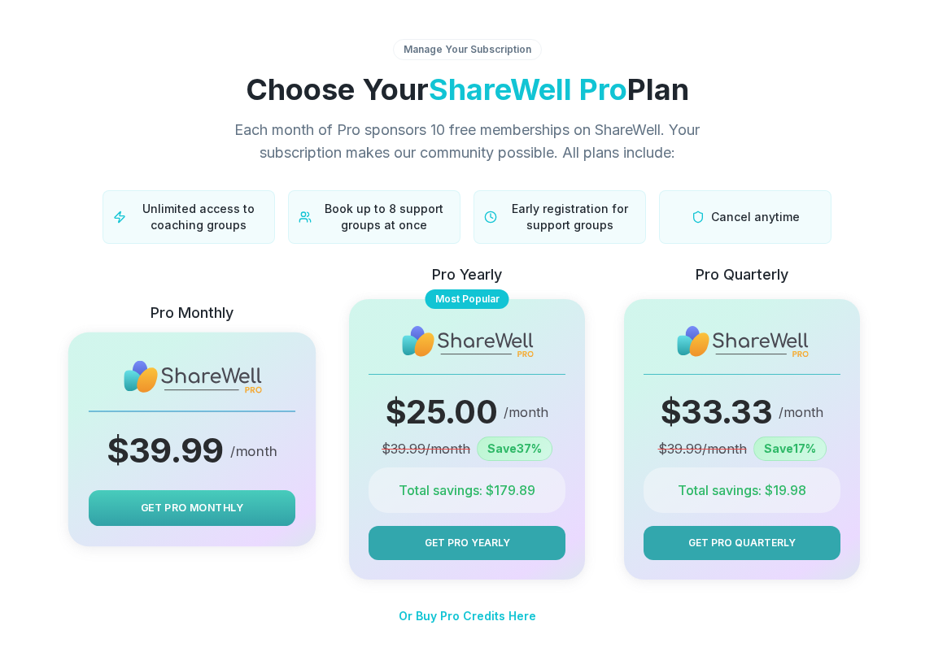
click at [260, 500] on button "Get Pro Monthly" at bounding box center [192, 508] width 207 height 36
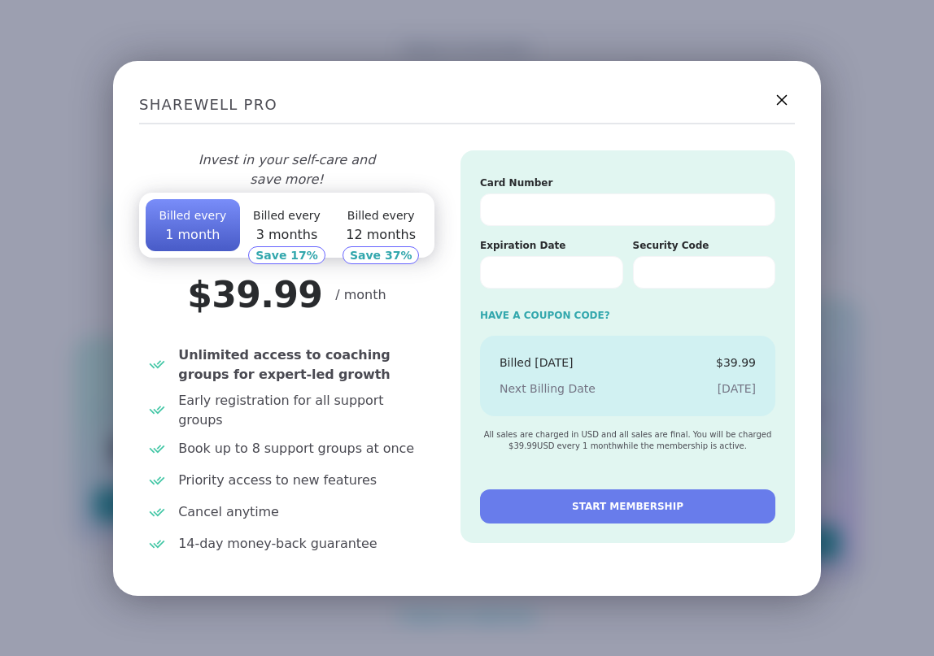
click at [781, 109] on icon at bounding box center [781, 99] width 20 height 20
